Goal: Task Accomplishment & Management: Manage account settings

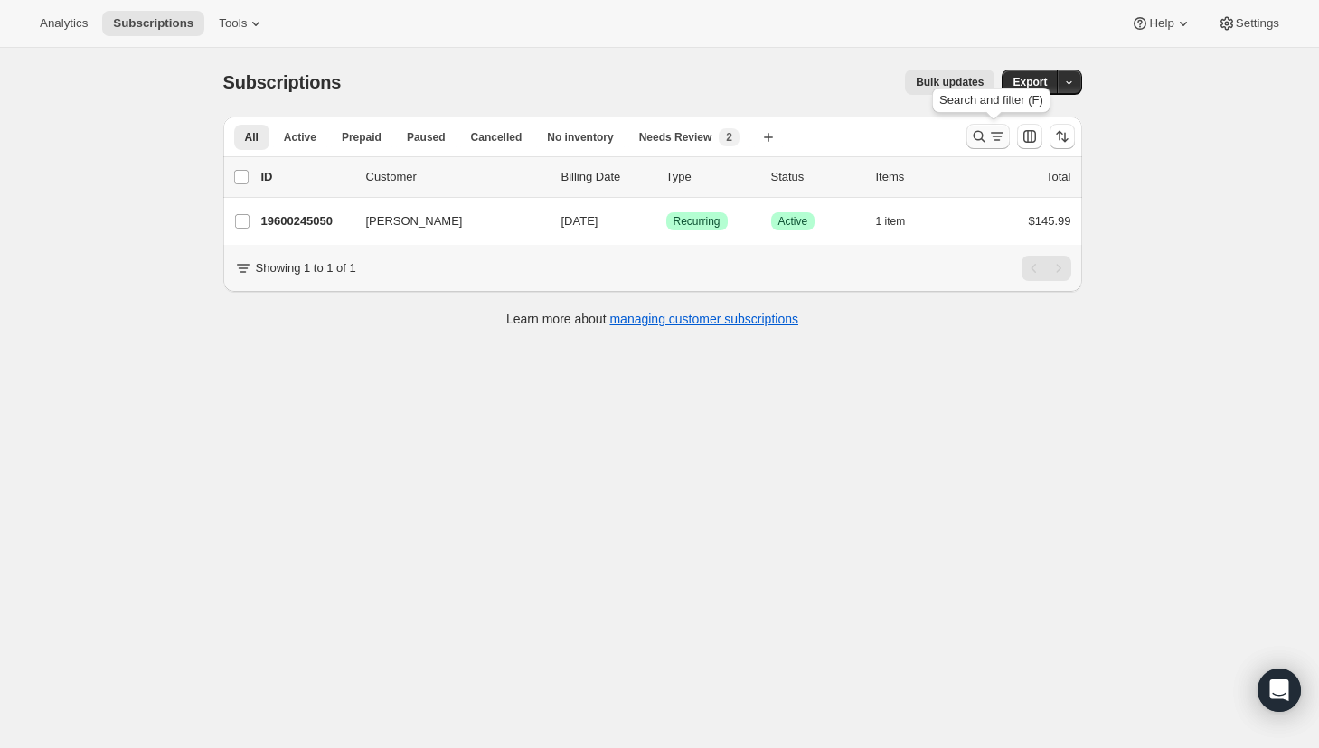
click at [984, 140] on icon "Search and filter results" at bounding box center [979, 137] width 12 height 12
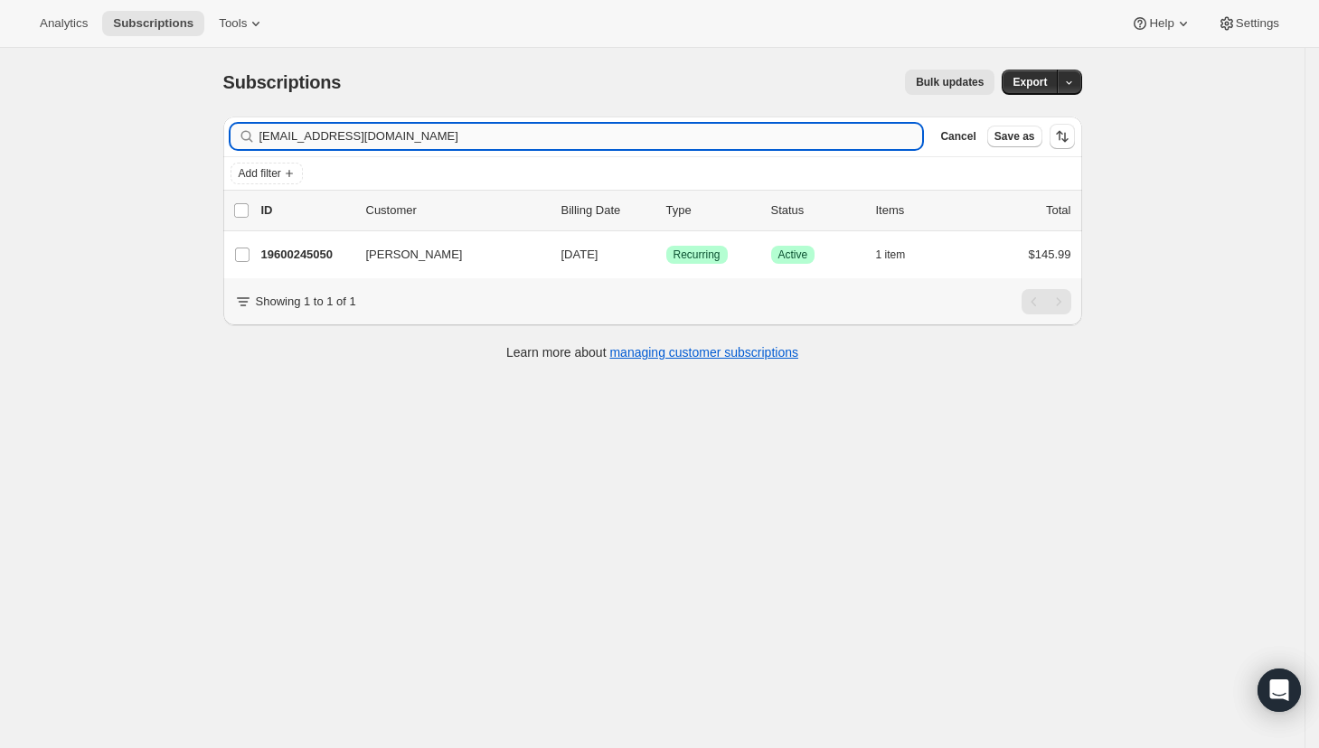
click at [791, 137] on input "kgates23@yahoo.com" at bounding box center [590, 136] width 663 height 25
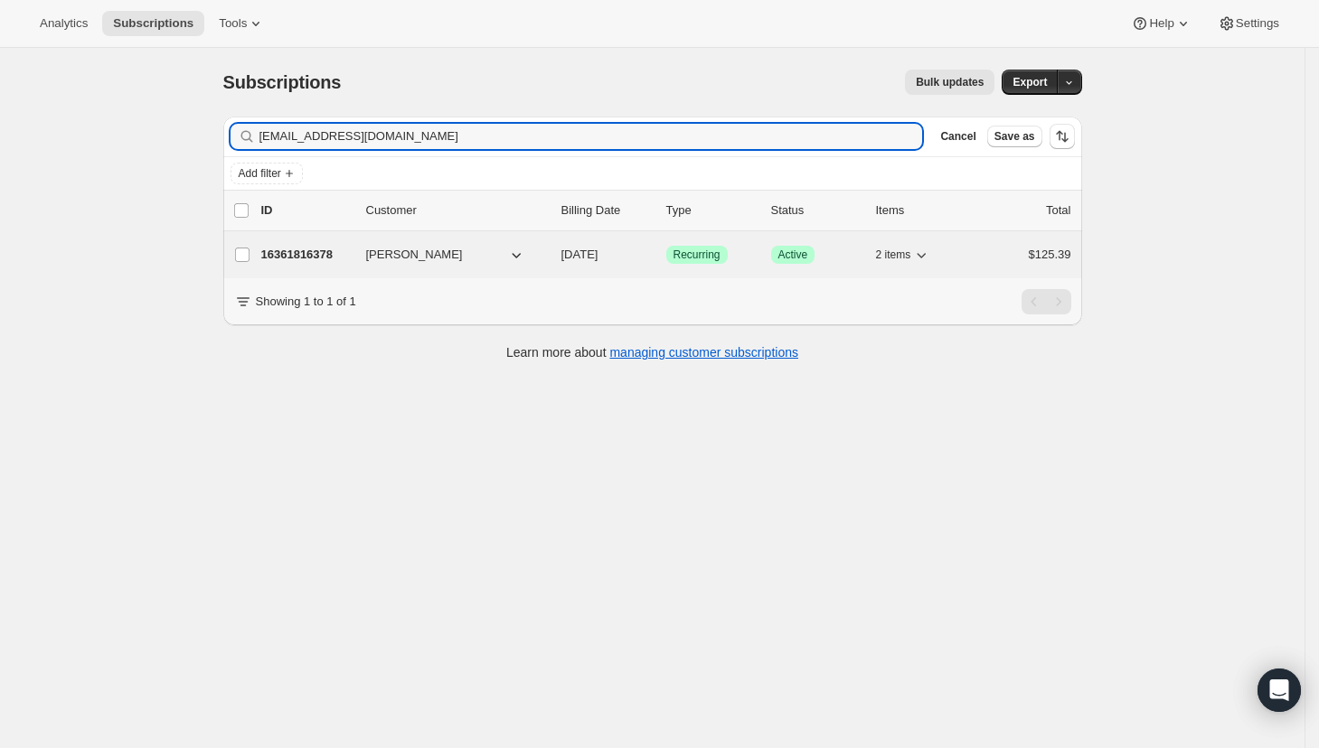
type input "[EMAIL_ADDRESS][DOMAIN_NAME]"
click at [290, 255] on p "16361816378" at bounding box center [306, 255] width 90 height 18
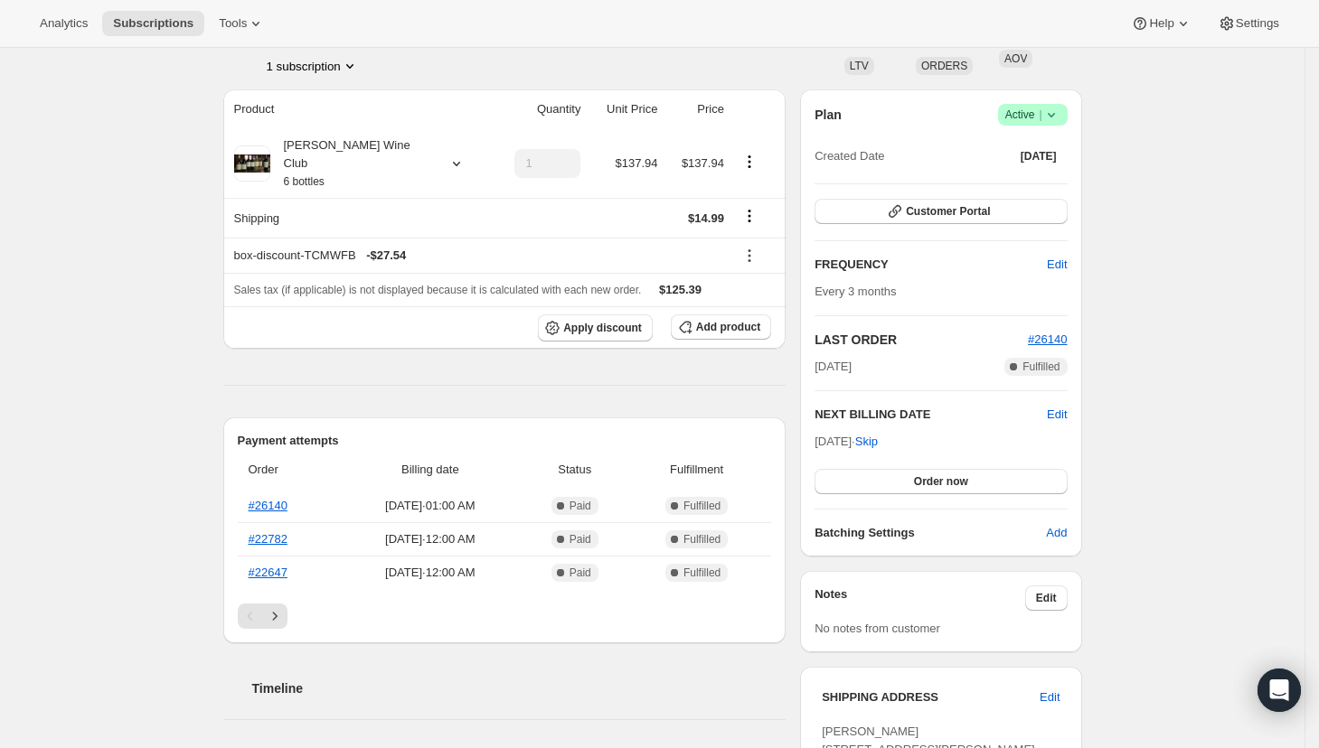
scroll to position [43, 0]
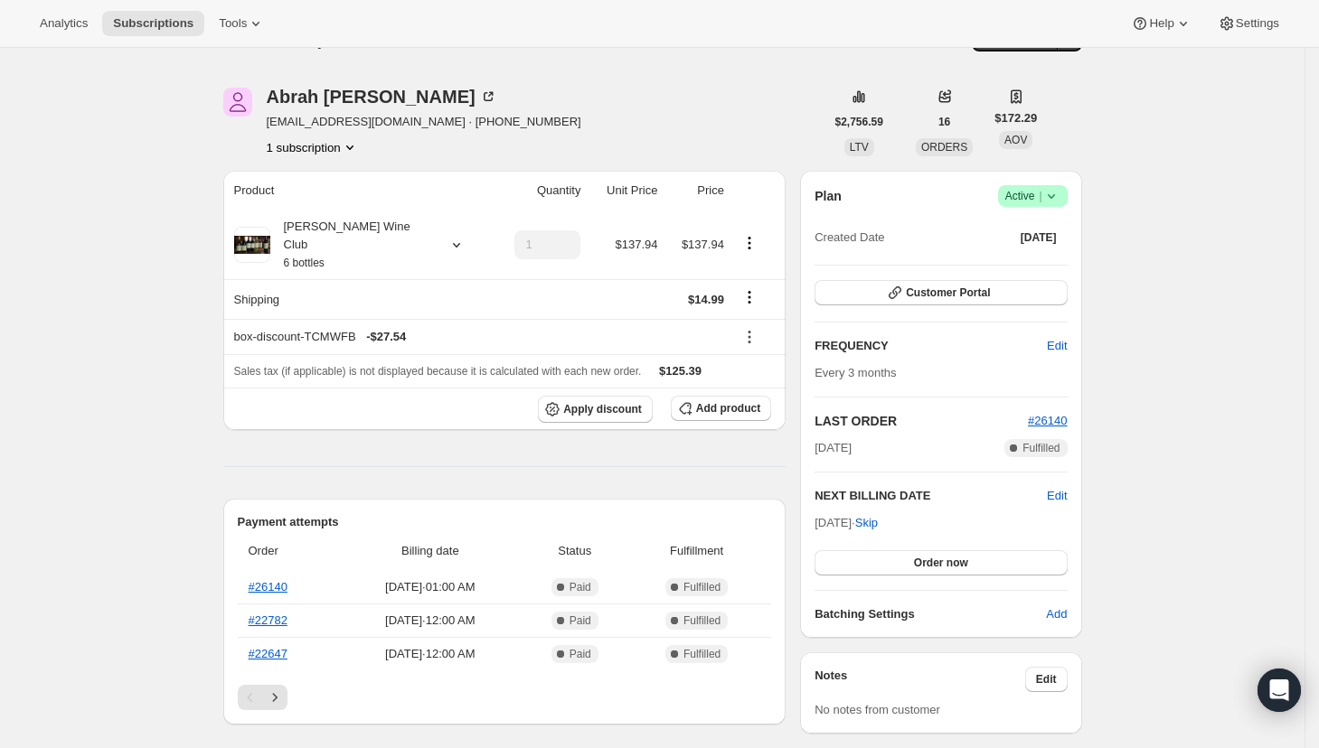
click at [1055, 197] on icon at bounding box center [1051, 196] width 18 height 18
click at [1040, 234] on span "Pause subscription" at bounding box center [1032, 231] width 99 height 14
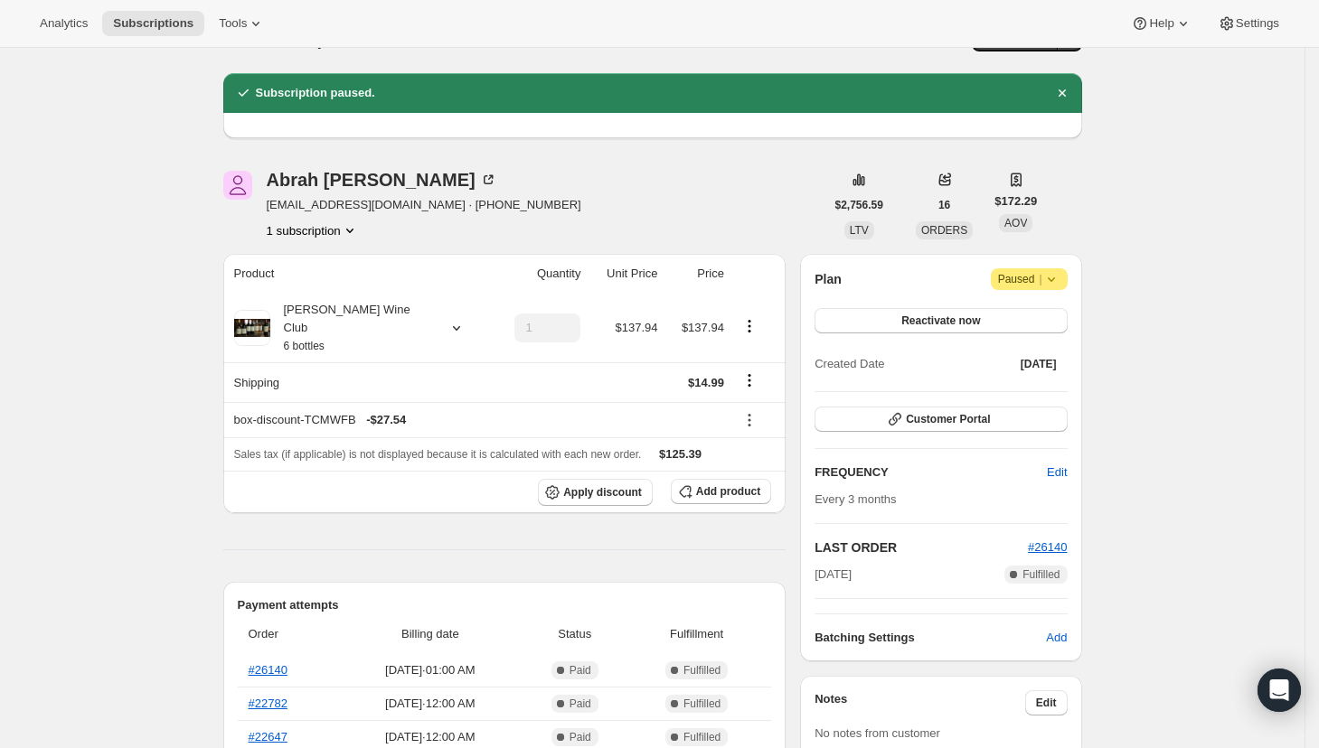
click at [1060, 285] on icon at bounding box center [1051, 279] width 18 height 18
click at [1033, 277] on span "Paused |" at bounding box center [1029, 279] width 62 height 18
click at [573, 213] on div "Abrah Larson abrahlarson@gmail.com · +17012102416 1 subscription" at bounding box center [523, 205] width 601 height 69
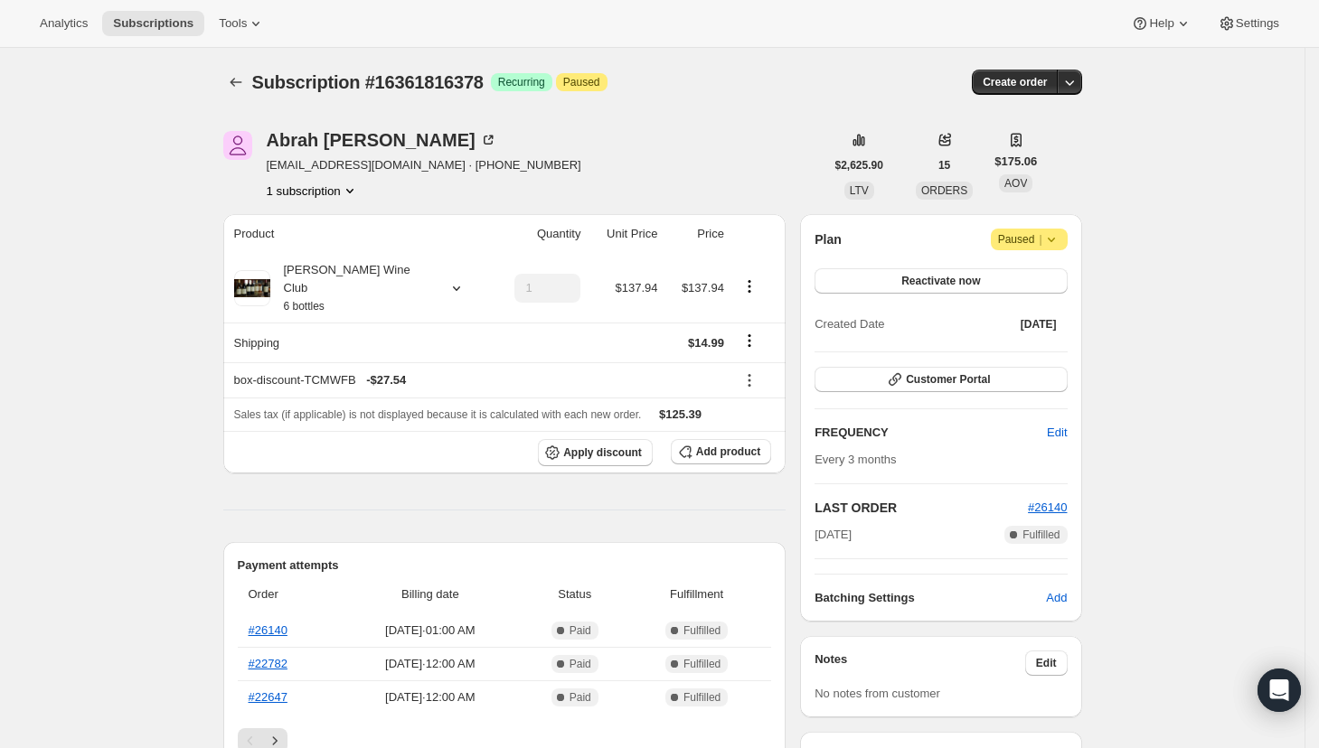
click at [1060, 239] on icon at bounding box center [1051, 239] width 18 height 18
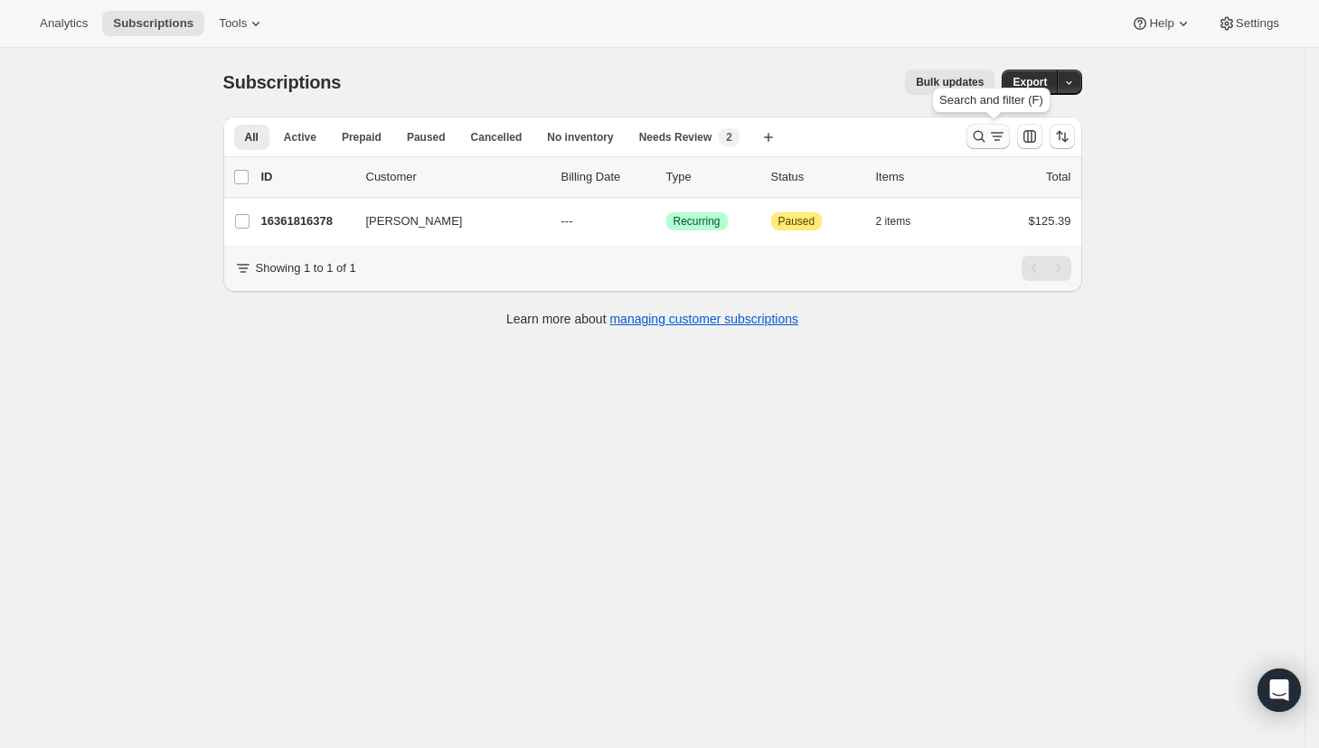
click at [983, 128] on icon "Search and filter results" at bounding box center [979, 136] width 18 height 18
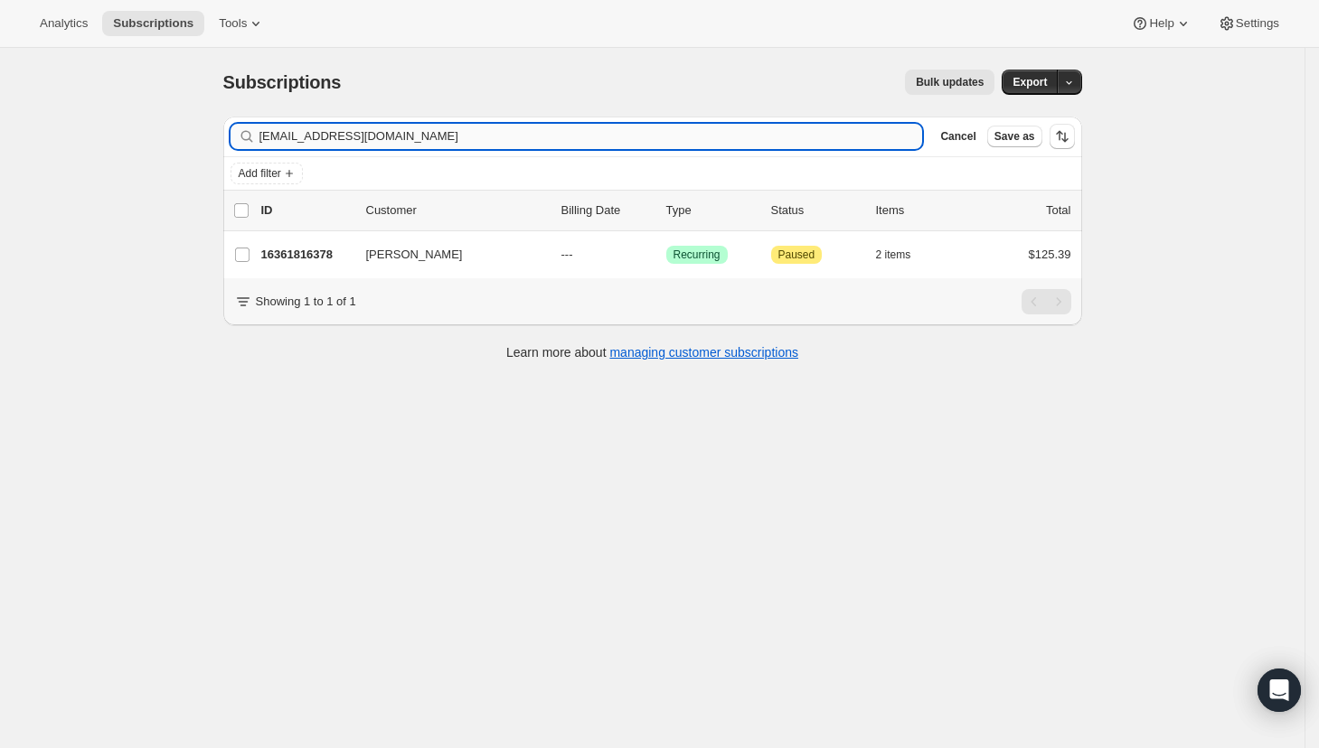
click at [772, 136] on input "[EMAIL_ADDRESS][DOMAIN_NAME]" at bounding box center [590, 136] width 663 height 25
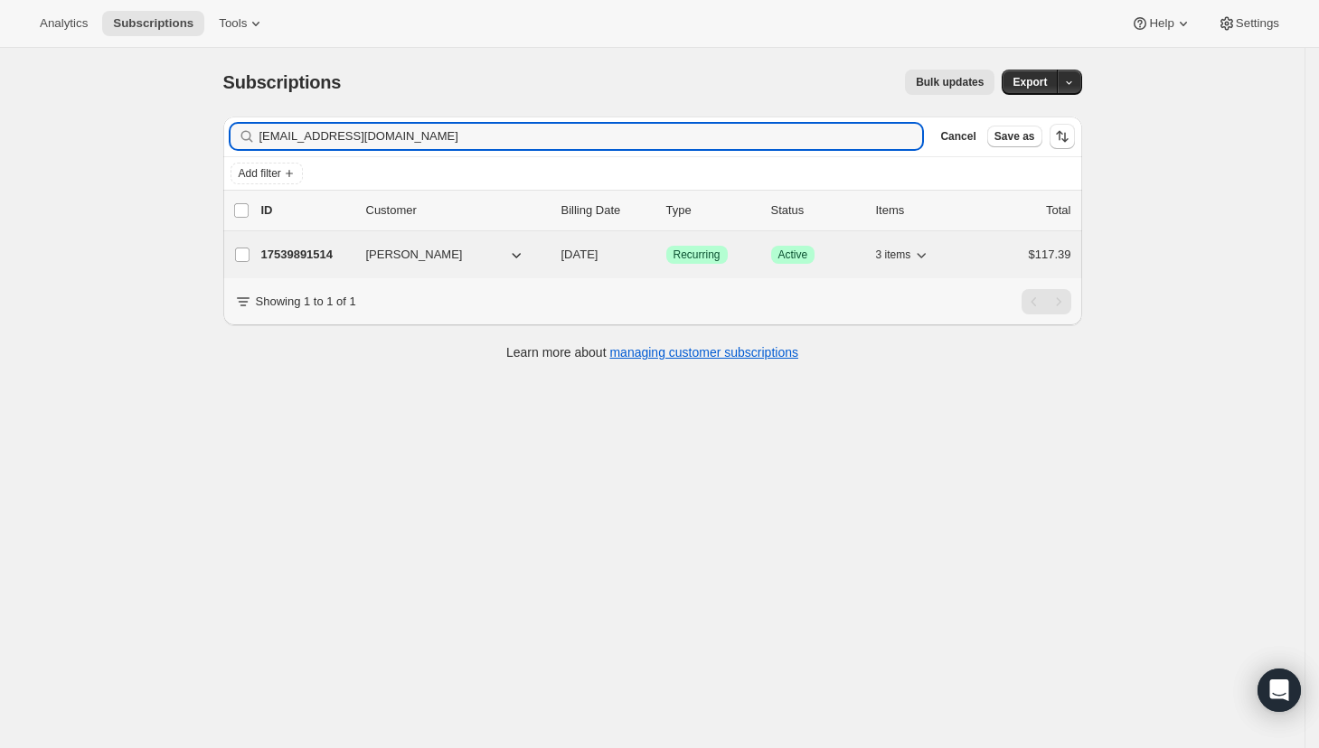
type input "[EMAIL_ADDRESS][DOMAIN_NAME]"
click at [316, 260] on p "17539891514" at bounding box center [306, 255] width 90 height 18
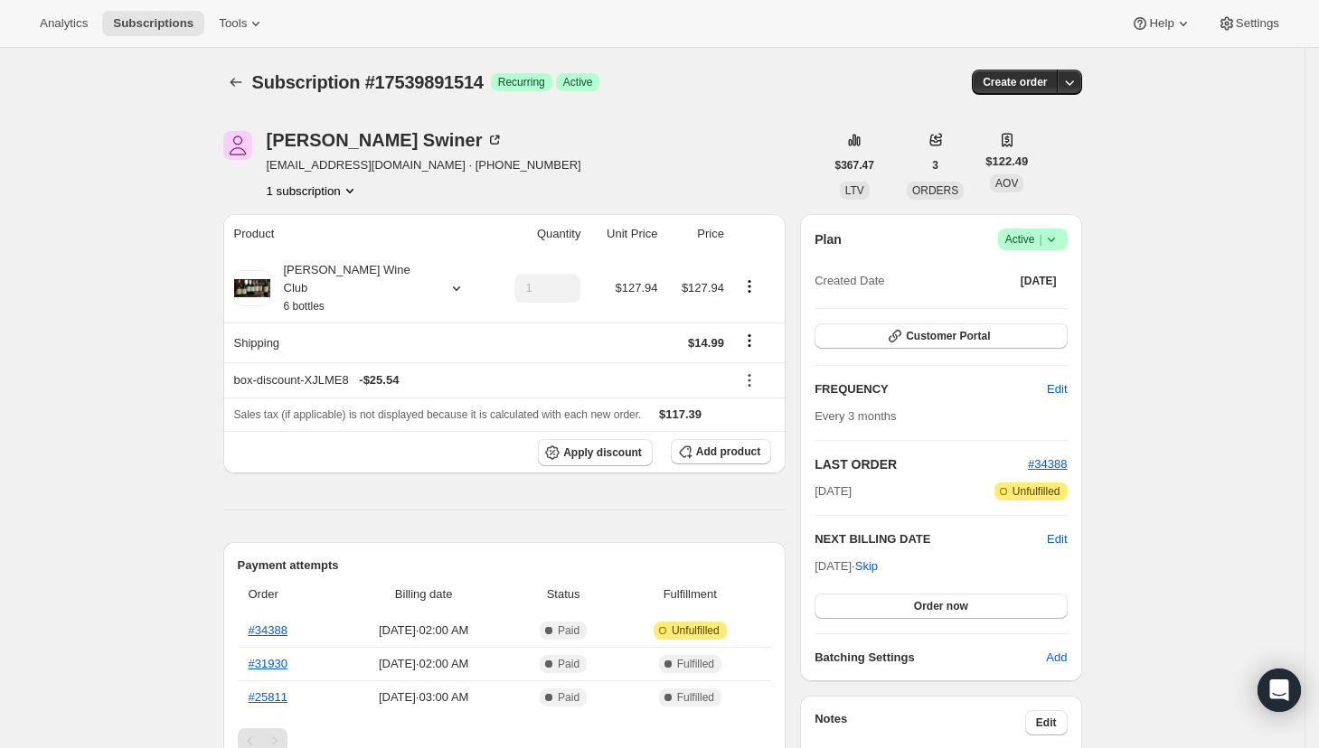
click at [1058, 241] on icon at bounding box center [1051, 239] width 18 height 18
click at [1043, 296] on span "Cancel subscription" at bounding box center [1034, 305] width 102 height 18
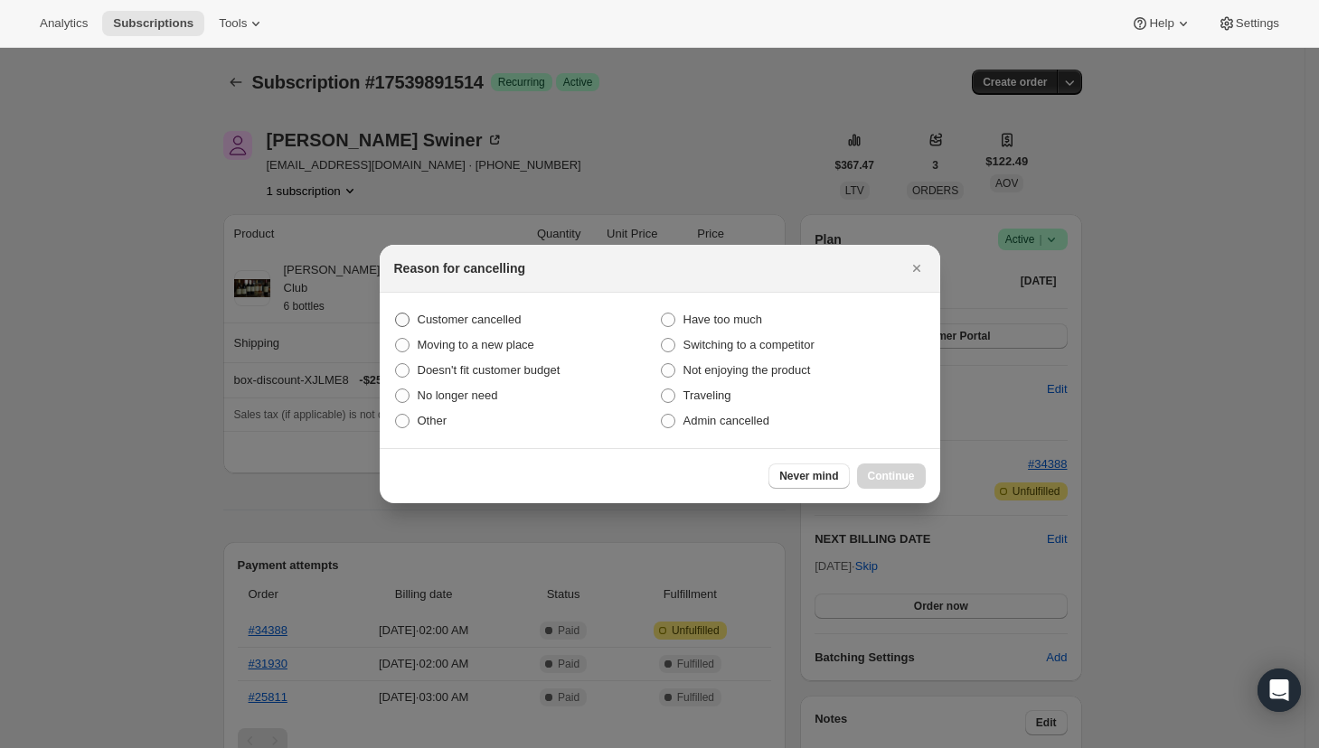
click at [476, 324] on span "Customer cancelled" at bounding box center [470, 320] width 104 height 14
click at [396, 314] on input "Customer cancelled" at bounding box center [395, 313] width 1 height 1
radio input "true"
click at [864, 474] on button "Continue" at bounding box center [891, 476] width 69 height 25
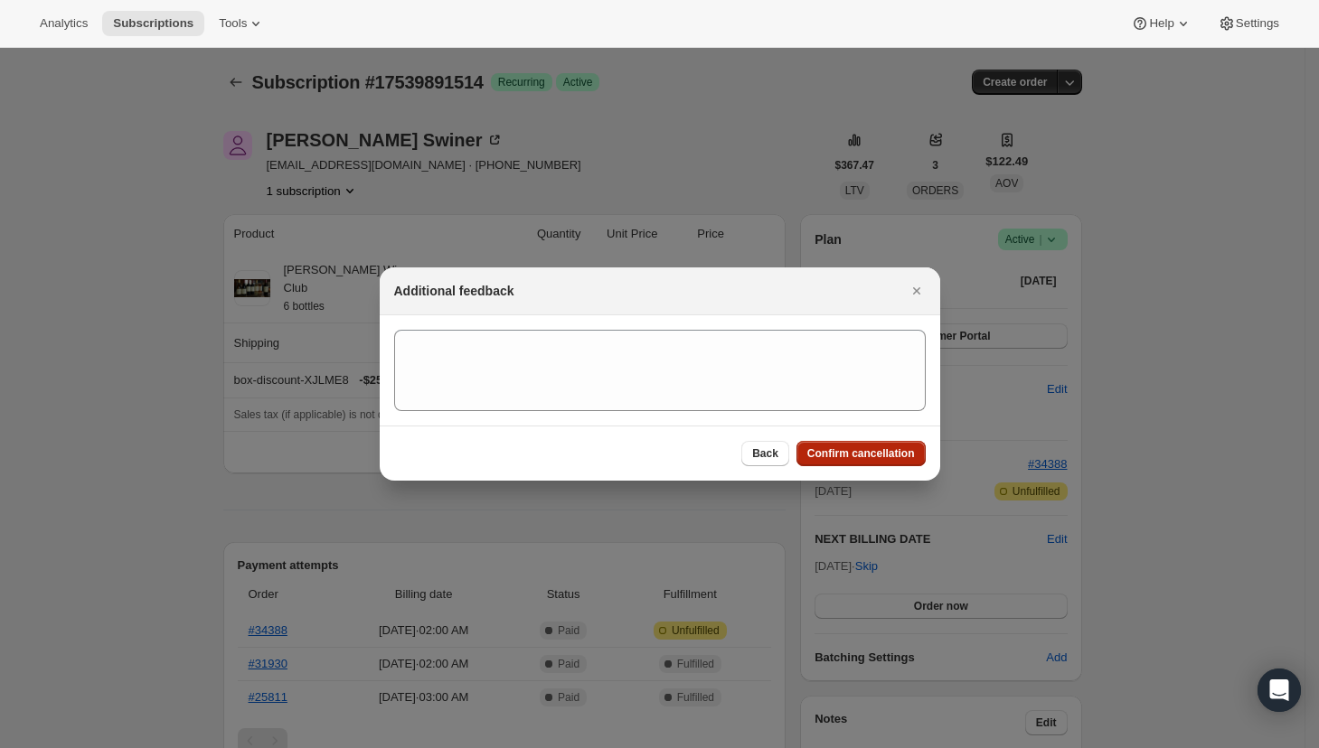
click at [823, 446] on button "Confirm cancellation" at bounding box center [860, 453] width 129 height 25
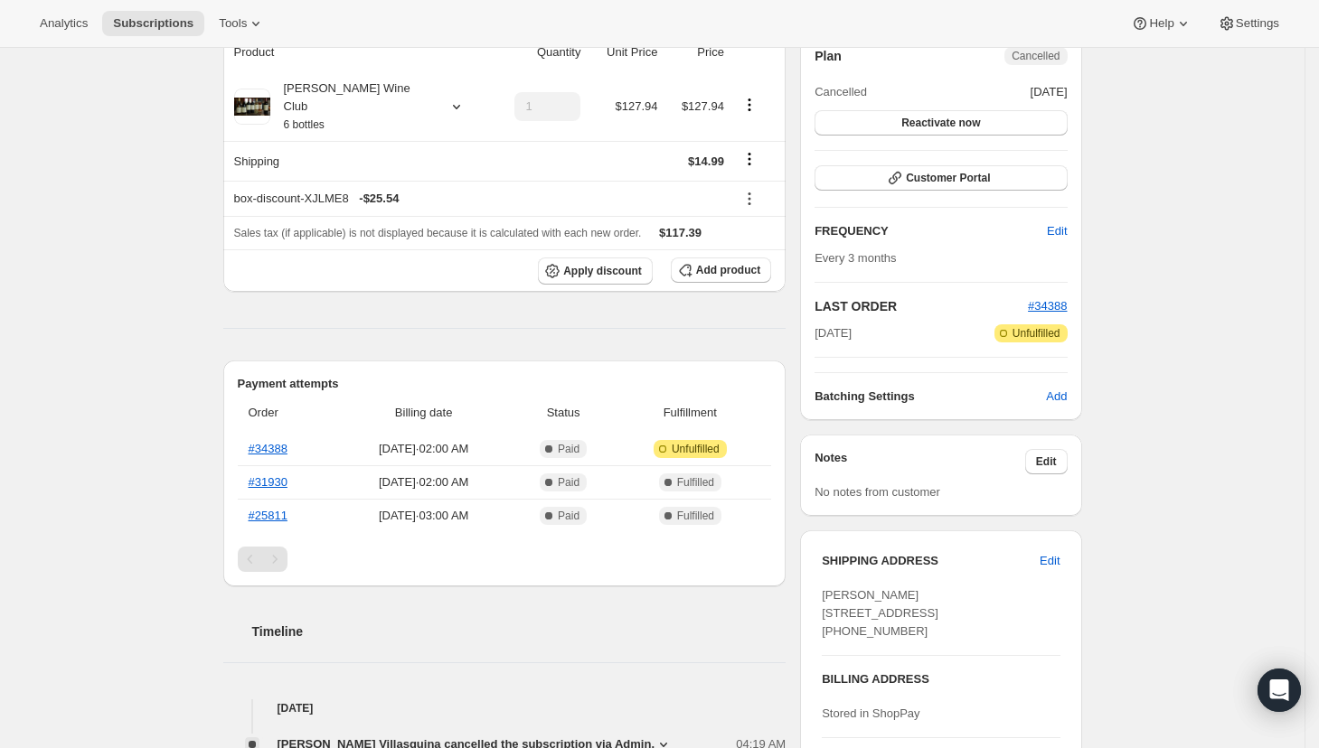
scroll to position [269, 0]
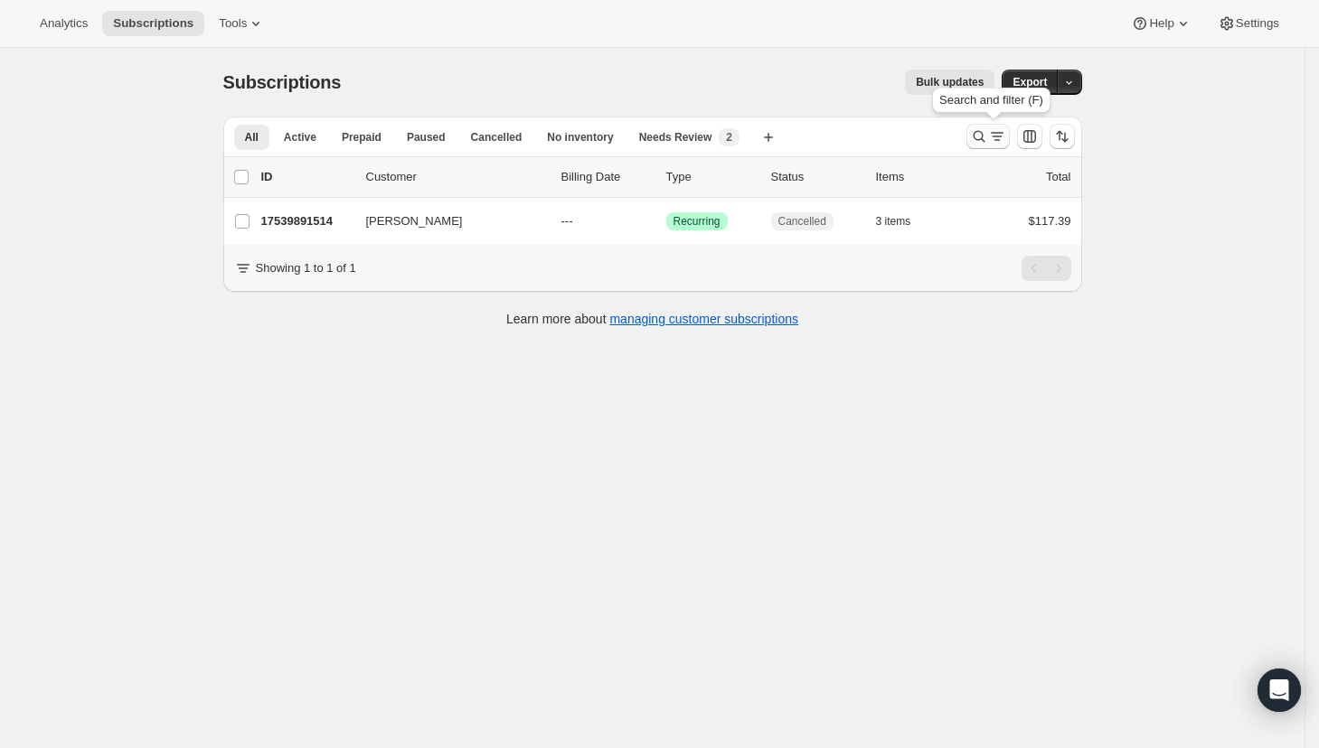
click at [973, 136] on button "Search and filter results" at bounding box center [987, 136] width 43 height 25
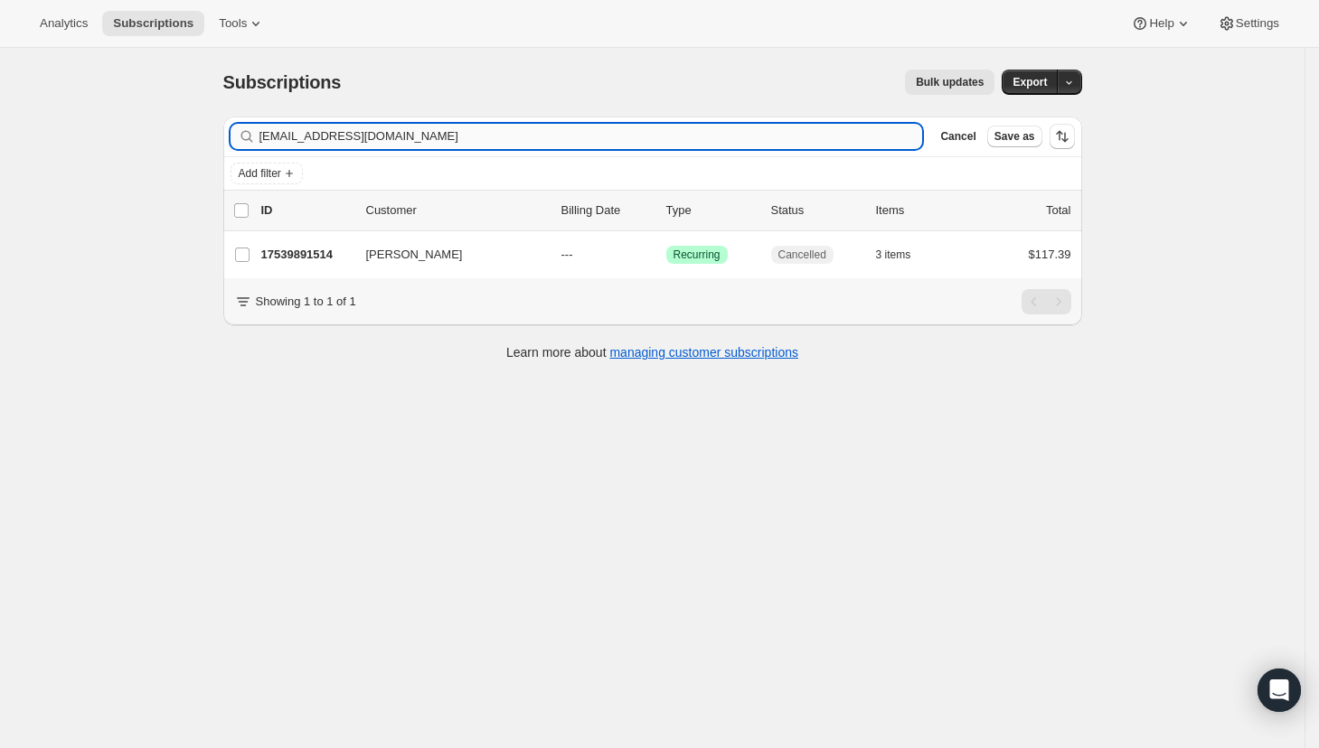
click at [844, 136] on input "[EMAIL_ADDRESS][DOMAIN_NAME]" at bounding box center [590, 136] width 663 height 25
type input "[EMAIL_ADDRESS][DOMAIN_NAME]"
click at [352, 437] on div "Subscriptions. This page is ready Subscriptions Bulk updates More actions Bulk …" at bounding box center [652, 422] width 1304 height 748
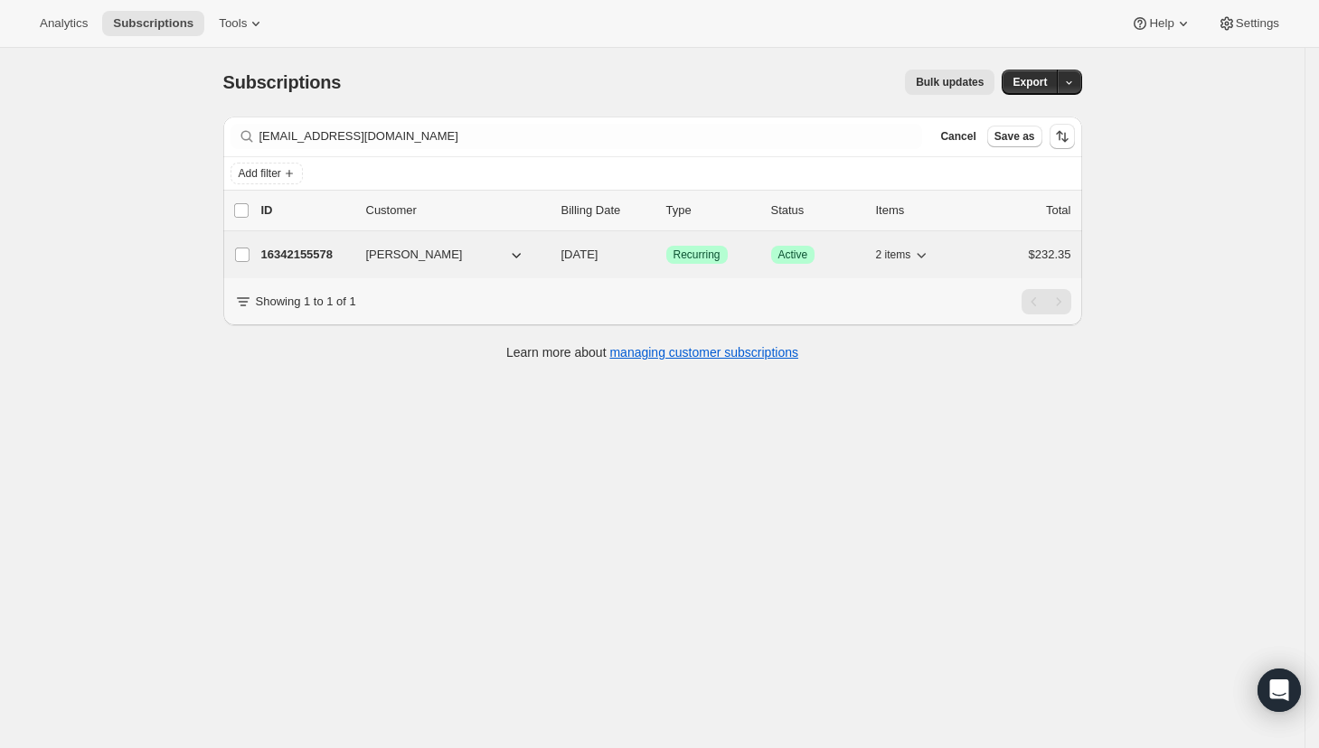
click at [314, 250] on p "16342155578" at bounding box center [306, 255] width 90 height 18
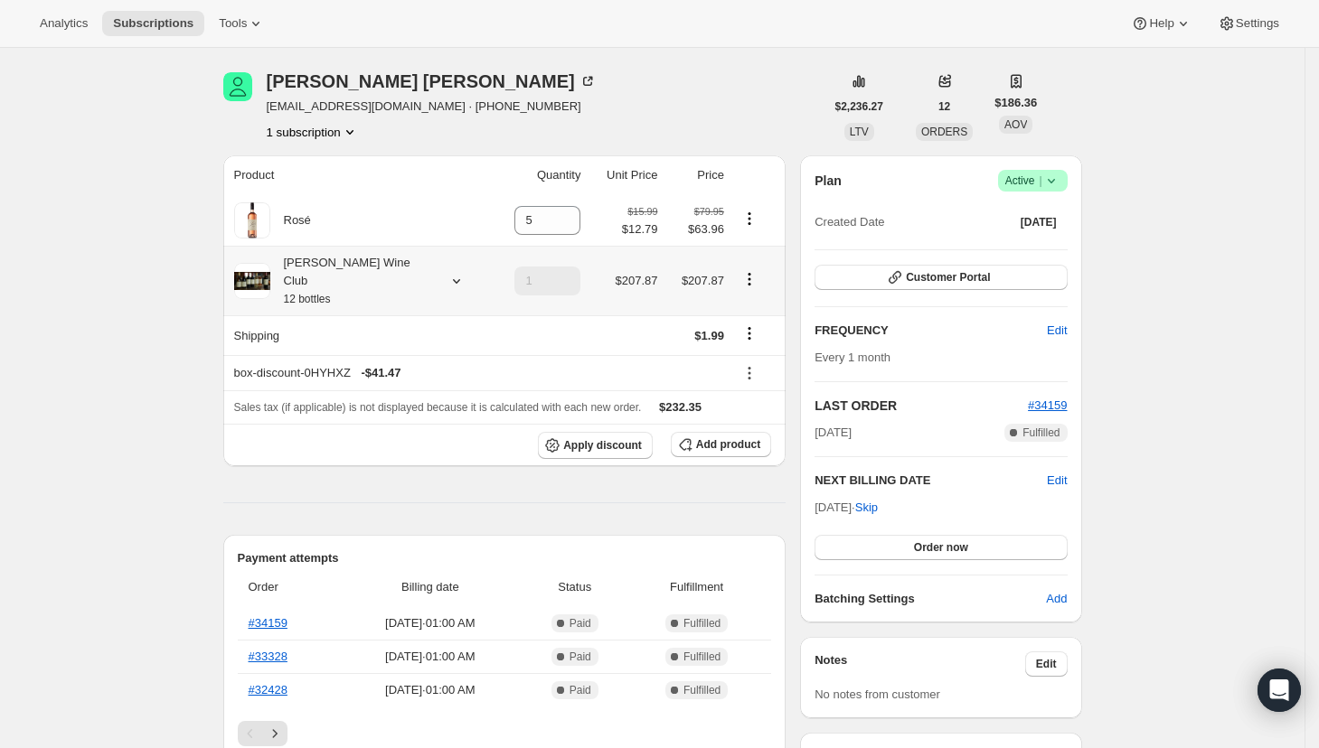
scroll to position [62, 0]
